Goal: Check status: Check status

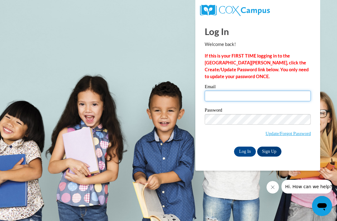
click at [279, 96] on input "Email" at bounding box center [258, 96] width 106 height 11
type input "cheyennek.work@gmail.com"
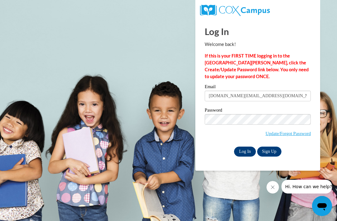
click at [248, 150] on input "Log In" at bounding box center [245, 151] width 22 height 10
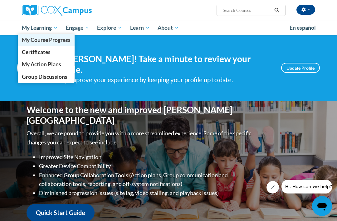
click at [31, 43] on span "My Course Progress" at bounding box center [46, 40] width 49 height 7
